Goal: Answer question/provide support

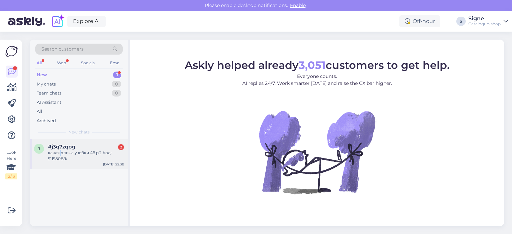
drag, startPoint x: 59, startPoint y: 153, endPoint x: 79, endPoint y: 141, distance: 23.7
click at [60, 153] on div "какая длина у юбки 46 р.? Код- 911980B9/" at bounding box center [86, 156] width 76 height 12
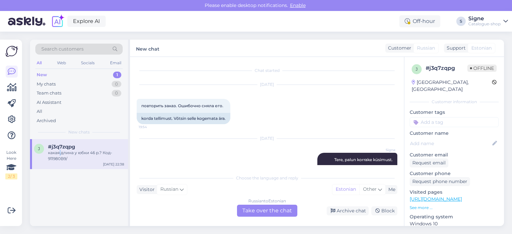
scroll to position [1341, 0]
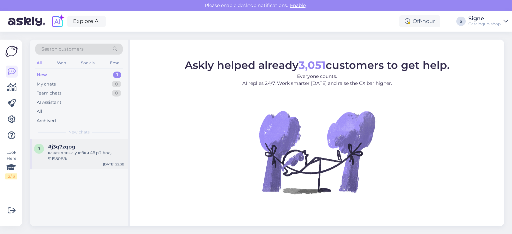
click at [70, 152] on div "какая длина у юбки 46 р.? Код- 911980B9/" at bounding box center [86, 156] width 76 height 12
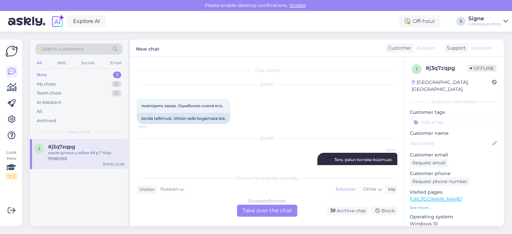
scroll to position [1341, 0]
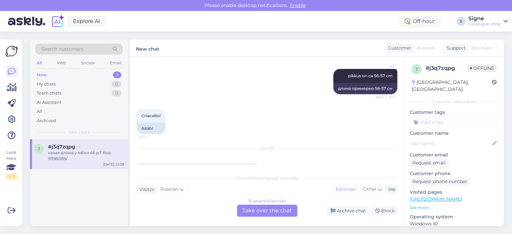
click at [272, 208] on div "Russian to Estonian Take over the chat" at bounding box center [267, 211] width 60 height 12
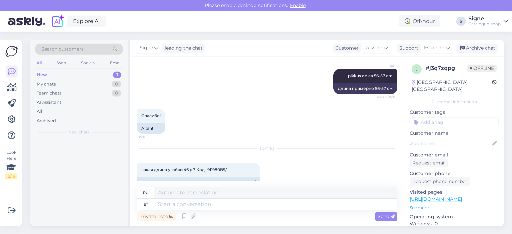
scroll to position [1325, 0]
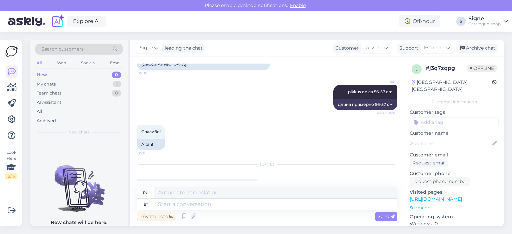
click at [217, 193] on div "[PERSON_NAME] on suuruses 46 seelik? Kood: 911980B9/" at bounding box center [198, 198] width 123 height 11
drag, startPoint x: 217, startPoint y: 167, endPoint x: 236, endPoint y: 172, distance: 19.6
click at [236, 193] on div "Kui pikk on suuruses 46 seelik? Kood: 911980B9/" at bounding box center [198, 198] width 123 height 11
copy div "911980B9"
click at [456, 196] on link "[URL][DOMAIN_NAME]" at bounding box center [435, 199] width 52 height 6
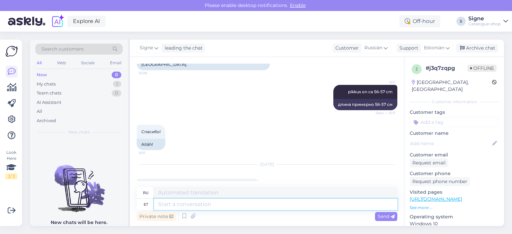
click at [193, 206] on textarea at bounding box center [275, 204] width 243 height 11
type textarea "Tere,"
type textarea "Привет,"
type textarea "Tere, teie"
type textarea "Привет, ты"
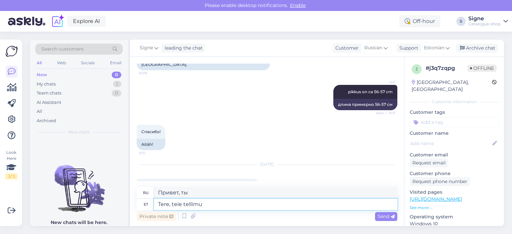
type textarea "Tere, teie tellimus"
type textarea "Здравствуйте, ваш заказ"
type textarea "Tere, teie t"
type textarea "Привет, твой"
type textarea "Tere, teie"
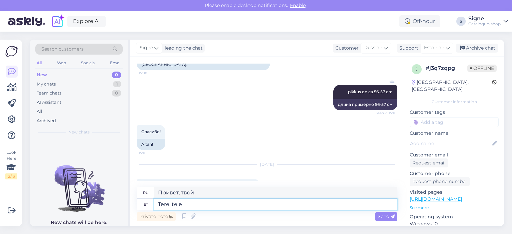
type textarea "Привет, ты"
type textarea "Tere,"
type textarea "Привет,"
type textarea "Tere, soovitud"
type textarea "Привет, желанный"
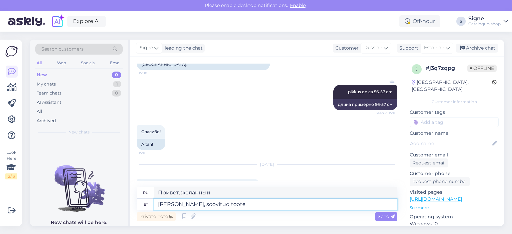
type textarea "Tere, soovitud toote p"
type textarea "Здравствуйте, желаемый продукт"
type textarea "Tere, soovitud toote pikkusmõõt"
type textarea "Здравствуйте, какая длина изделия вам нужна?"
paste textarea "60 cm (izm. 42)"
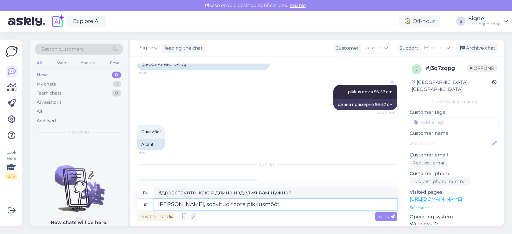
type textarea "Tere, soovitud toote pikkusmõõt 60 cm (izm. 42)"
type textarea "Здравствуйте, длина желаемого изделия 60 см (размер 42)"
click at [248, 202] on textarea "Tere, soovitud toote pikkusmõõt 60 cm (izm. 42)" at bounding box center [275, 204] width 243 height 11
click at [303, 204] on textarea "Tere, soovitud toote pikkusmõõt on 60 cm (izm. 42)" at bounding box center [275, 204] width 243 height 11
type textarea "Tere, soovitud toote pikkusmõõt on 60 cm (izm. 42"
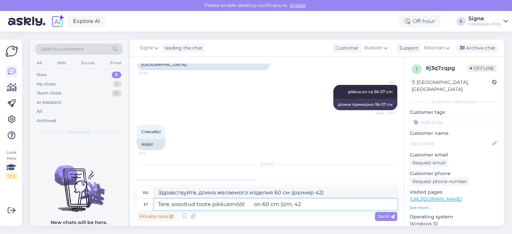
type textarea "Здравствуйте, длина желаемого изделия 60 см (размер 42)."
click at [288, 203] on textarea "Tere, soovitud toote pikkusmõõt on 60 cm (izm. 42" at bounding box center [275, 204] width 243 height 11
type textarea "Tere, soovitud toote pikkusmõõt on 60 cm42"
type textarea "Здравствуйте, длина желаемого товара 60 см 42"
type textarea "Tere, soovitud toote pikkusmõõt on 60 cm 42"
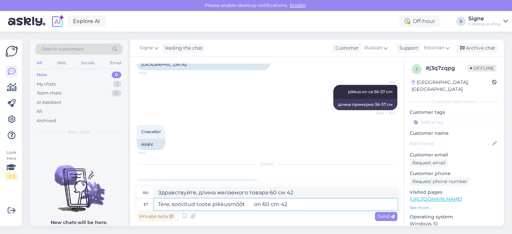
type textarea "Здравствуйте, длина желаемого товара 60 см42"
type textarea "Tere, soovitud toote pikkusmõõt on 60 cm mõõdetuma 42"
type textarea "Здравствуйте, длина желаемого изделия 60 см, размер 42."
type textarea "Tere, soovitud toote pikkusmõõt on 60 cm mõõdetu42"
type textarea "Здравствуйте, длина желаемого товара составляет 60 см. Измерено 42"
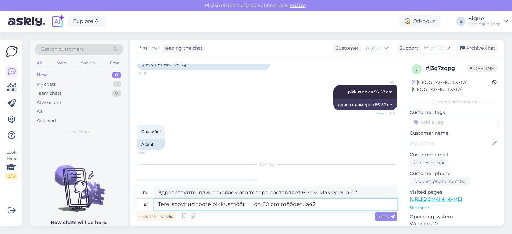
type textarea "Tere, soovitud toote pikkusmõõt on 60 cm mõõdetua 42"
type textarea "Здравствуйте, длина желаемого изделия 60 см, размер 42"
click at [298, 205] on textarea "Tere, soovitud toote pikkusmõõt on 60 cm mõõdetua 42" at bounding box center [275, 204] width 243 height 11
type textarea "Tere, soovitud toote pikkusmõõt on 60 cm mõõdetuna 42"
type textarea "Здравствуйте, длина желаемого изделия составляет 60 см для 42 размера."
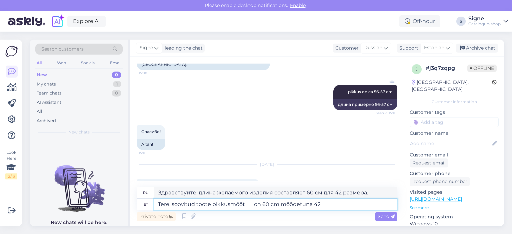
click at [319, 204] on textarea "Tere, soovitud toote pikkusmõõt on 60 cm mõõdetuna 42" at bounding box center [275, 204] width 243 height 11
type textarea "Tere, soovitud toote pikkusmõõt on 60 cm mõõdetuna 42."
type textarea "Здравствуйте, длина желаемого товара 60 см, размер 42."
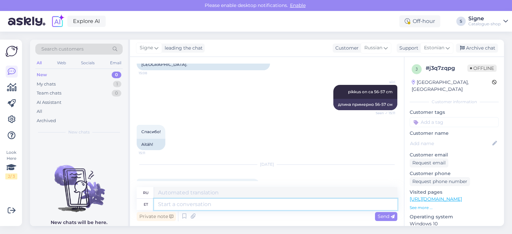
scroll to position [1379, 0]
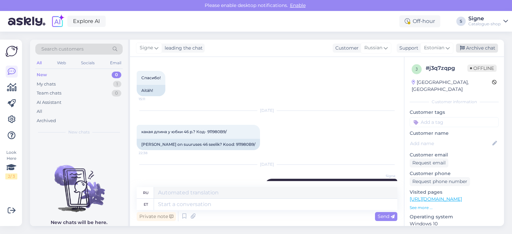
click at [488, 50] on div "Archive chat" at bounding box center [477, 48] width 42 height 9
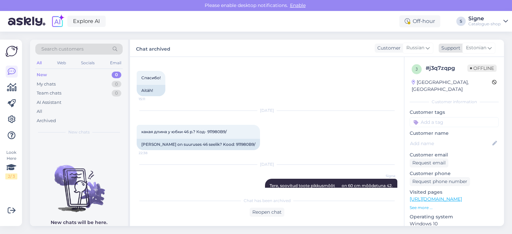
scroll to position [1372, 0]
